Goal: Information Seeking & Learning: Stay updated

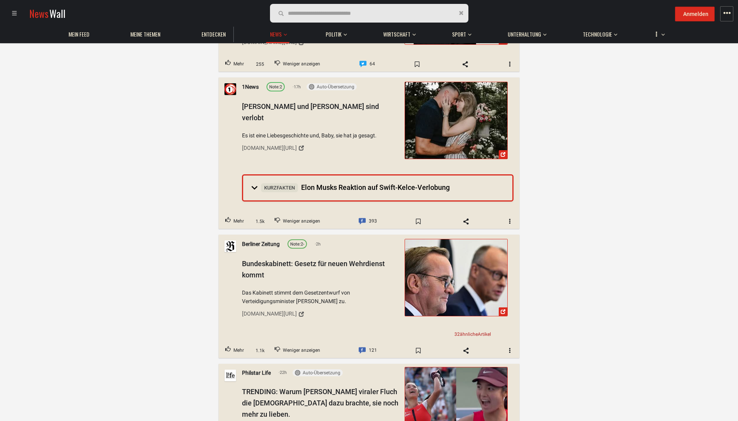
scroll to position [117, 0]
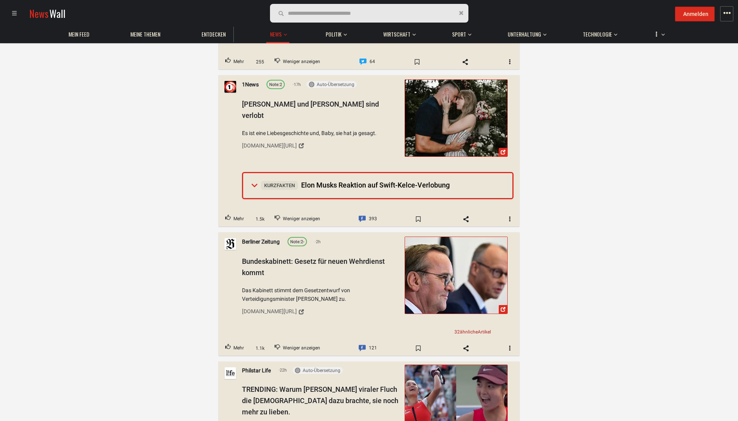
click at [385, 183] on span "Kurzfakten Elon Musks Reaktion auf Swift-Kelce-Verlobung" at bounding box center [355, 185] width 189 height 8
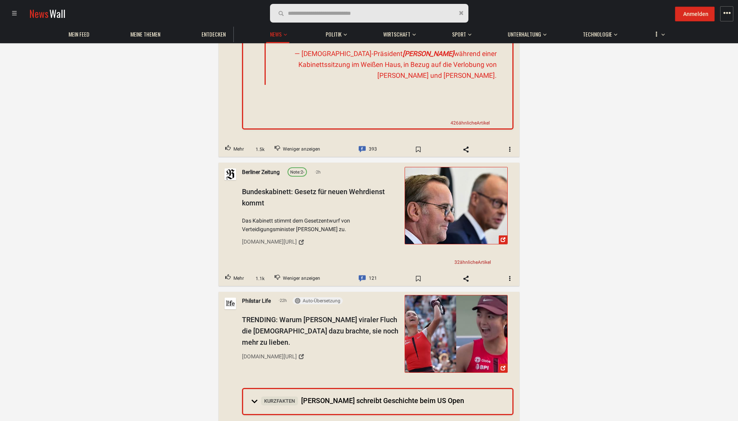
scroll to position [467, 0]
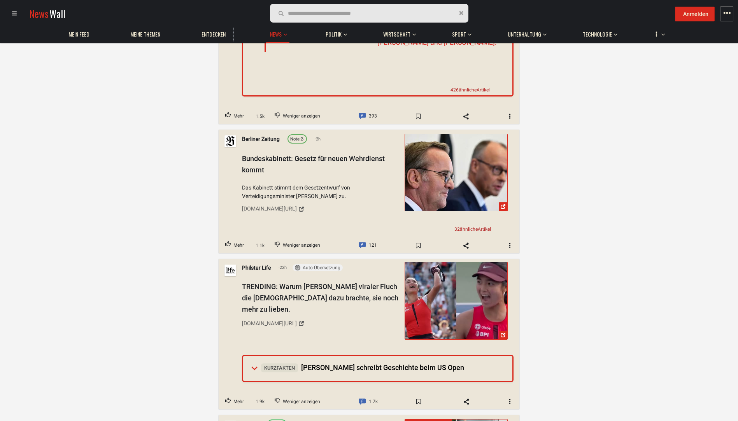
click at [327, 369] on summary "Kurzfakten Alex Eala schreibt Geschichte beim US Open" at bounding box center [377, 368] width 269 height 25
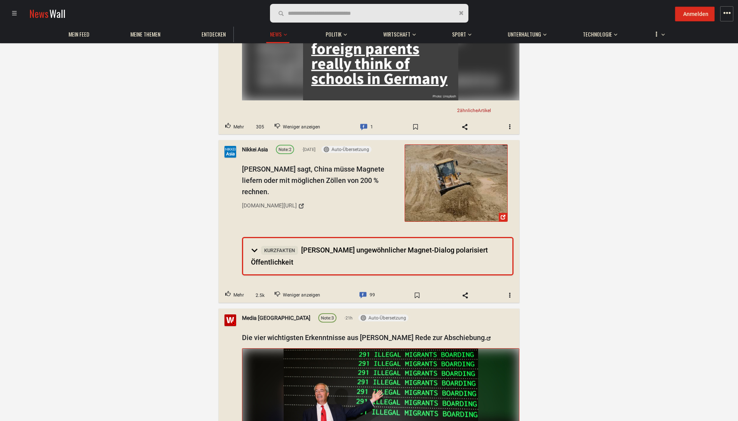
scroll to position [2063, 0]
click at [350, 246] on span "Kurzfakten Trumps ungewöhnlicher Magnet-Dialog polarisiert Öffentlichkeit" at bounding box center [369, 256] width 237 height 20
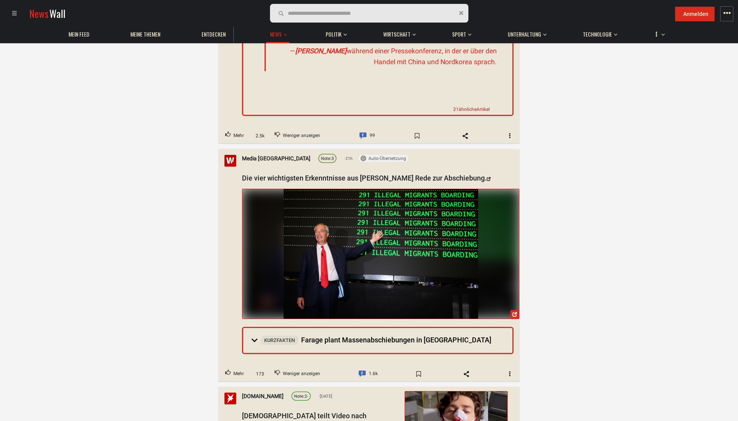
scroll to position [2569, 0]
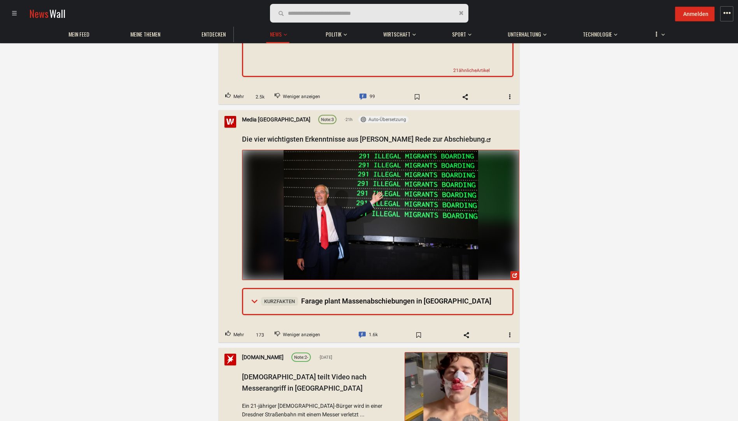
click at [368, 297] on span "Kurzfakten Farage plant Massenabschiebungen in Großbritannien" at bounding box center [376, 301] width 230 height 8
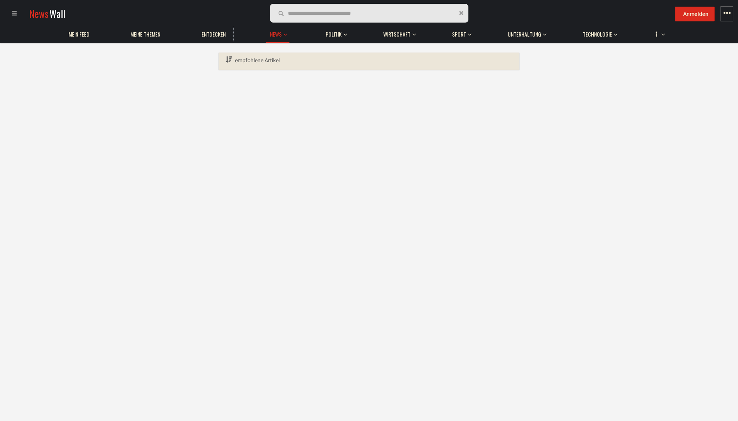
scroll to position [0, 0]
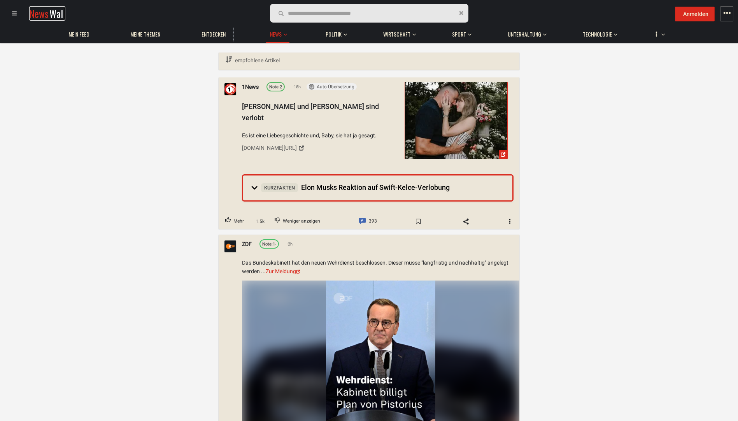
click at [60, 11] on span "Wall" at bounding box center [57, 13] width 16 height 14
